Goal: Communication & Community: Answer question/provide support

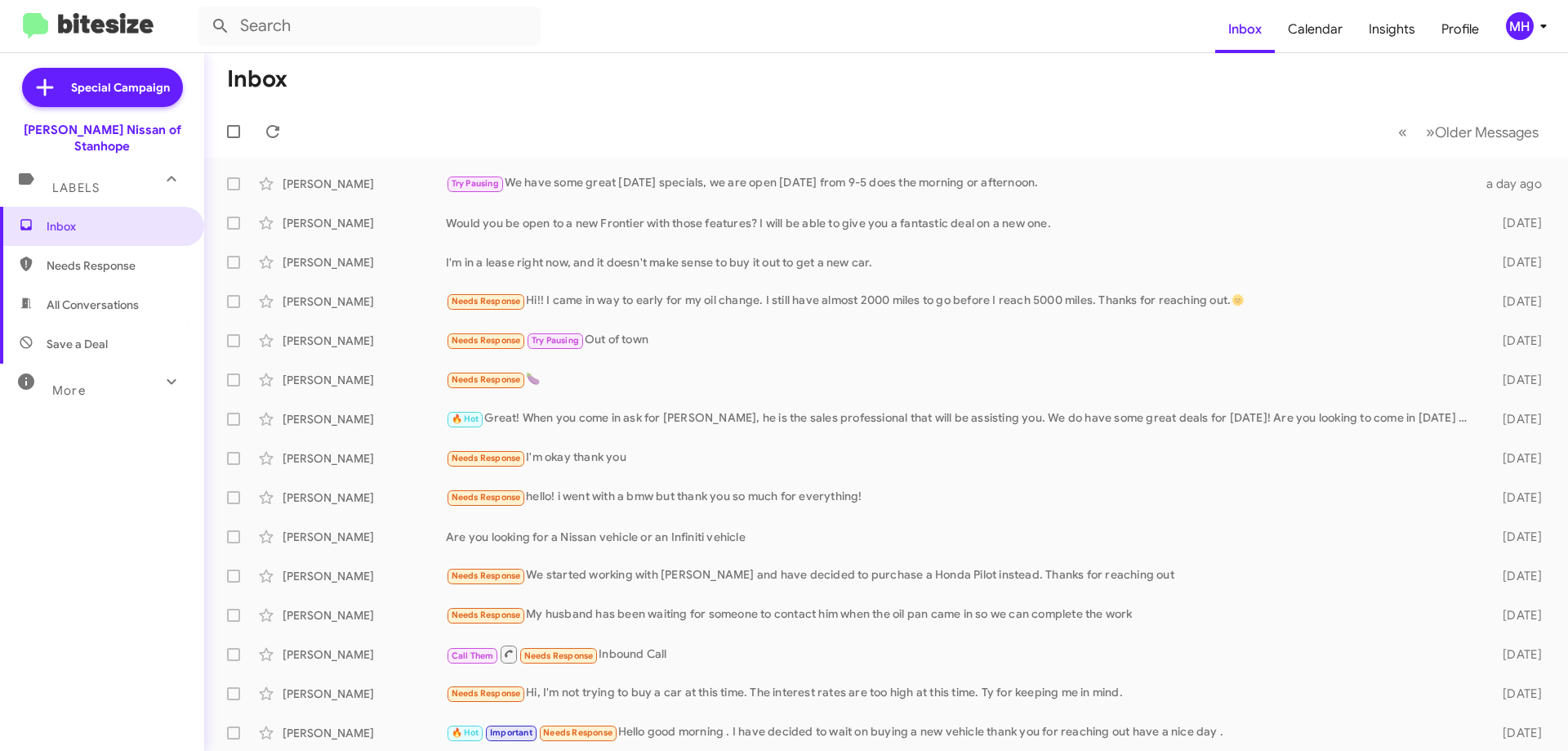
click at [57, 296] on span "All Conversations" at bounding box center [93, 305] width 92 height 16
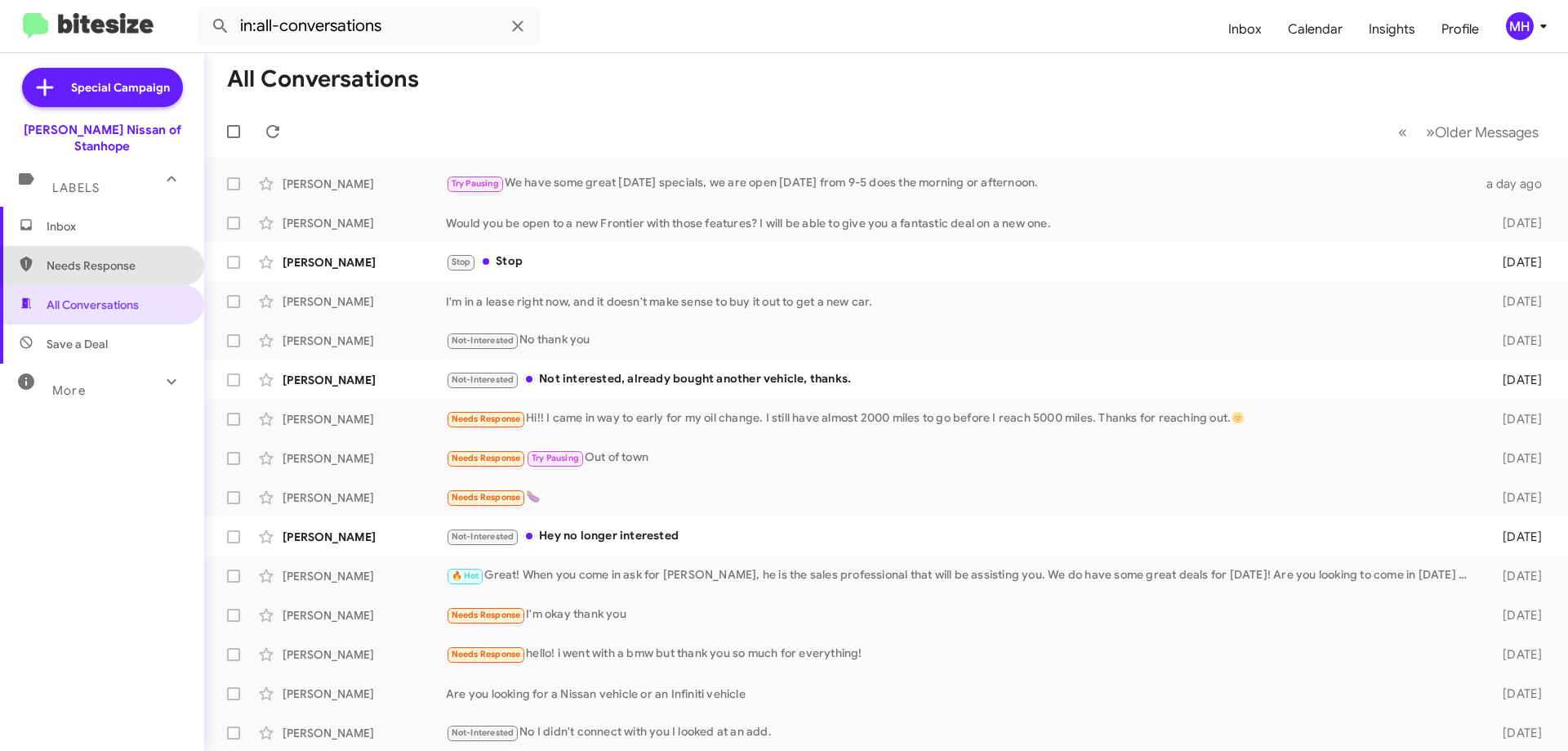
click at [139, 258] on span "Needs Response" at bounding box center [117, 266] width 139 height 16
type input "in:needs-response"
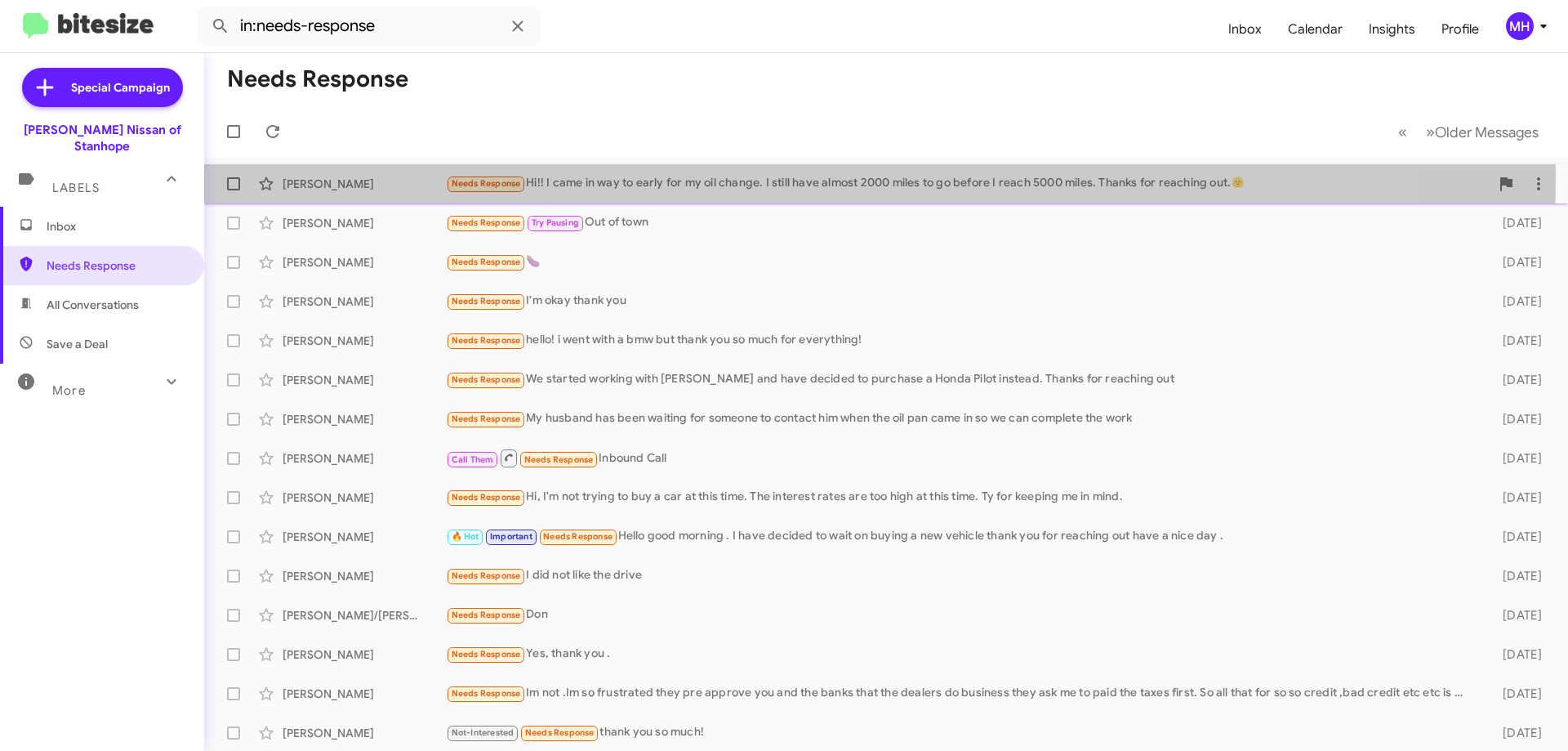
click at [655, 177] on div "Needs Response Hi!! I came in way to early for my oil change. I still have almo…" at bounding box center [967, 183] width 1044 height 19
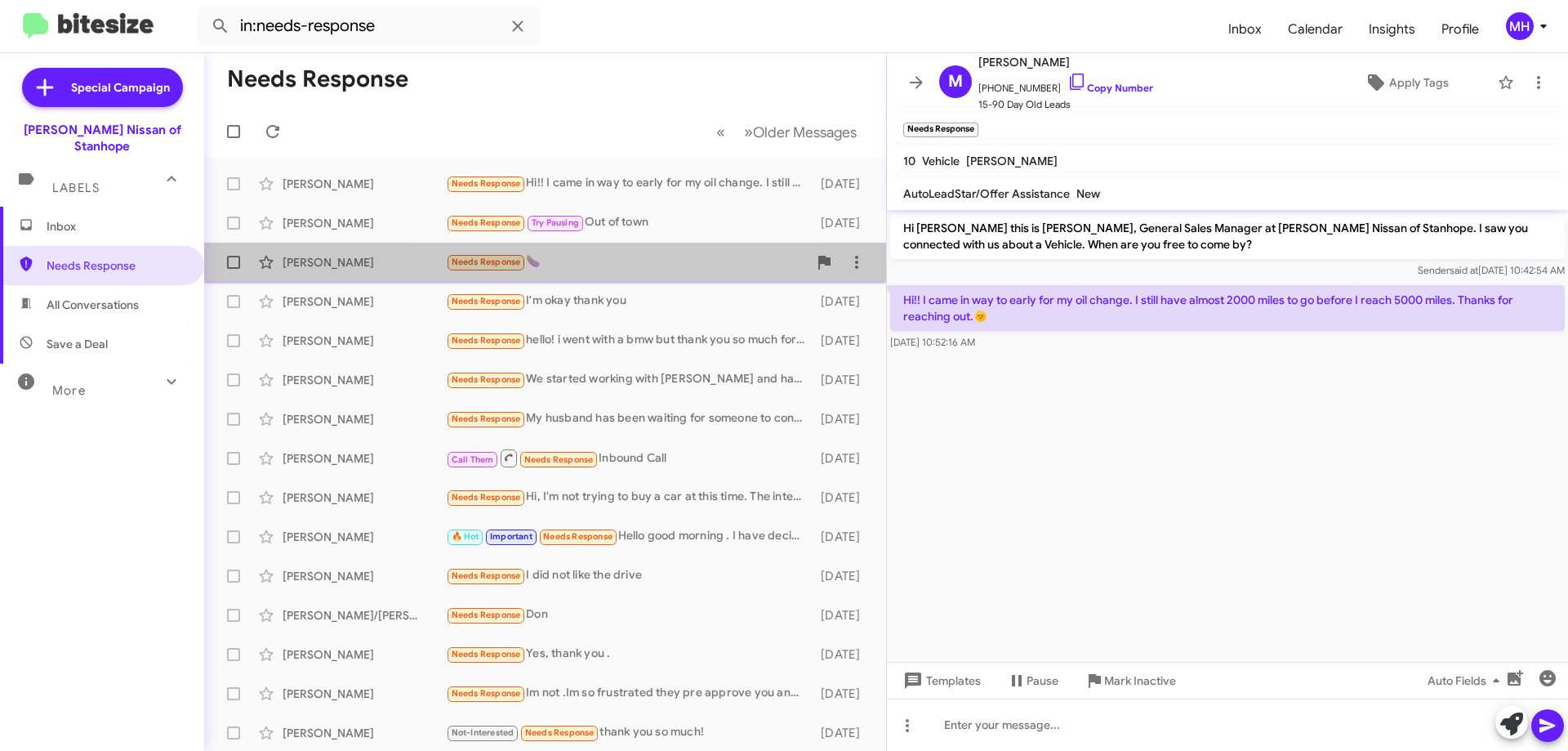
click at [584, 261] on div "Needs Response 🍆" at bounding box center [626, 261] width 361 height 19
